Goal: Task Accomplishment & Management: Manage account settings

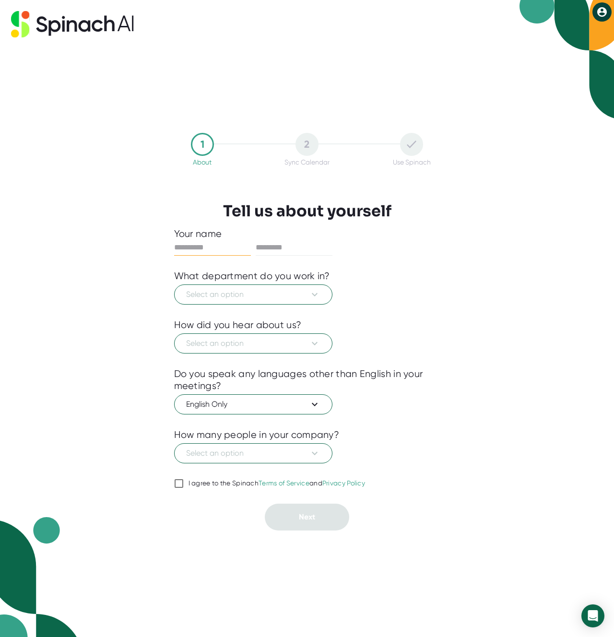
click at [150, 188] on div at bounding box center [307, 184] width 314 height 36
click at [603, 14] on icon at bounding box center [602, 12] width 12 height 12
click at [570, 30] on b "Logout" at bounding box center [565, 32] width 21 height 8
click at [599, 10] on icon at bounding box center [602, 12] width 10 height 10
click at [561, 31] on b "Logout" at bounding box center [565, 32] width 21 height 8
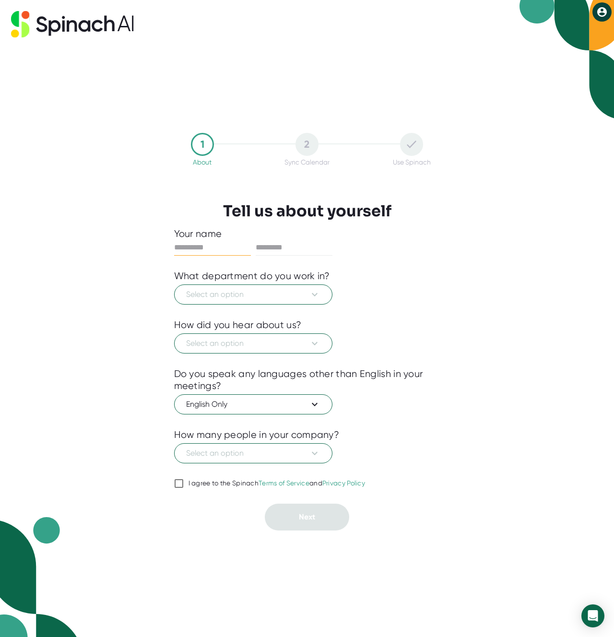
click at [594, 9] on button at bounding box center [602, 11] width 19 height 19
click at [562, 31] on b "Logout" at bounding box center [565, 32] width 21 height 8
click at [604, 15] on icon at bounding box center [602, 12] width 10 height 10
click at [560, 32] on b "Logout" at bounding box center [565, 32] width 21 height 8
drag, startPoint x: 68, startPoint y: 107, endPoint x: 195, endPoint y: 0, distance: 165.5
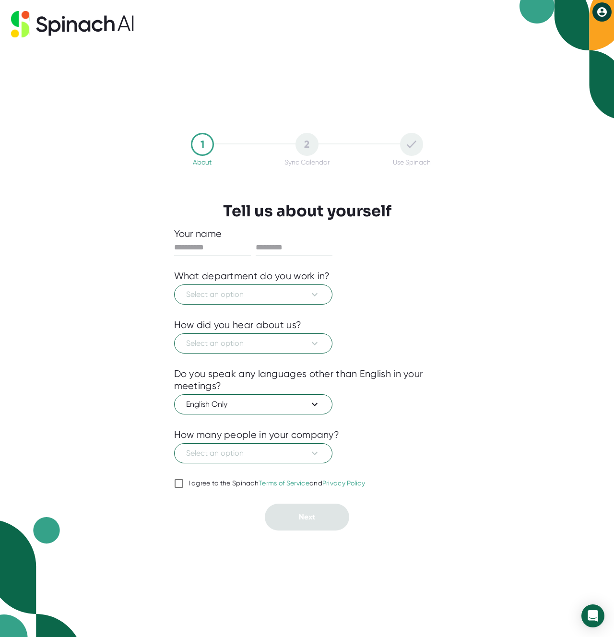
click at [87, 93] on div "1 About 2 Sync Calendar Use Spinach Tell us about yourself Your name What depar…" at bounding box center [307, 318] width 614 height 637
click at [604, 10] on icon at bounding box center [602, 12] width 10 height 10
click at [572, 31] on b "Logout" at bounding box center [565, 32] width 21 height 8
click at [202, 59] on div "1 About 2 Sync Calendar Use Spinach Tell us about yourself Your name What depar…" at bounding box center [307, 331] width 314 height 589
